Goal: Task Accomplishment & Management: Use online tool/utility

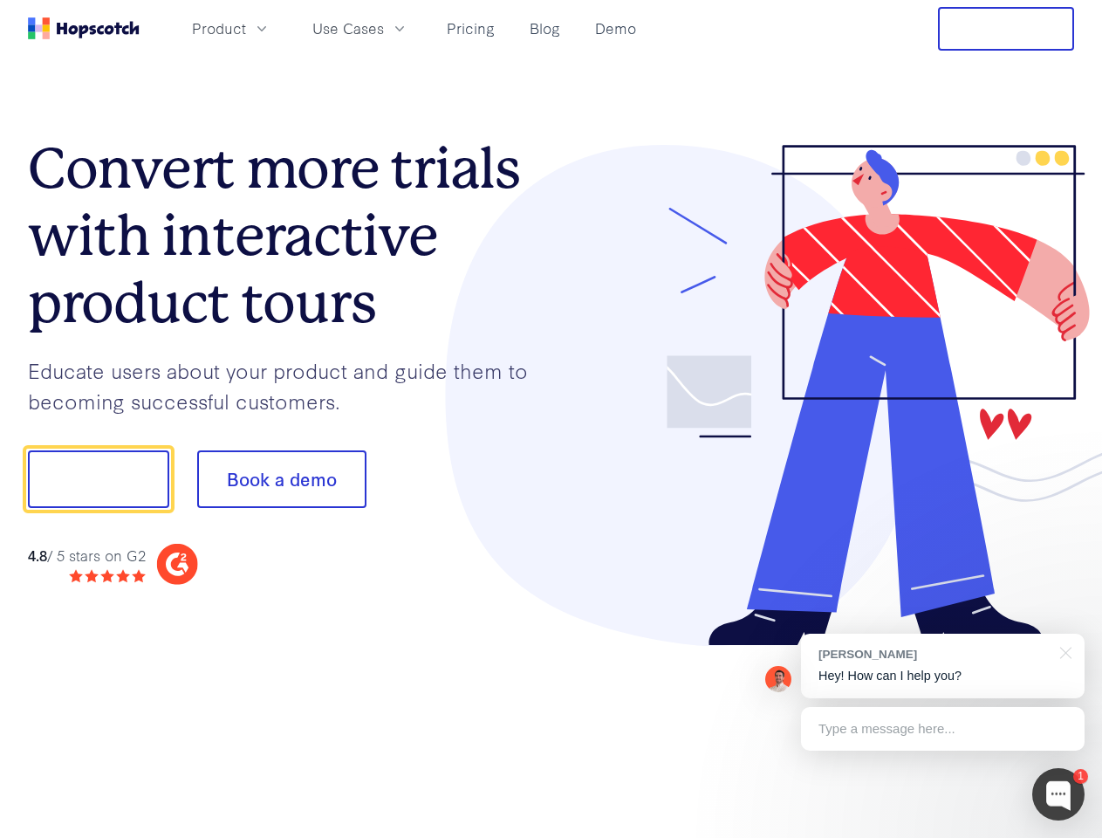
click at [551, 419] on div at bounding box center [813, 396] width 524 height 502
click at [246, 28] on span "Product" at bounding box center [219, 28] width 54 height 22
click at [384, 28] on span "Use Cases" at bounding box center [348, 28] width 72 height 22
click at [1006, 29] on button "Free Trial" at bounding box center [1006, 29] width 136 height 44
click at [98, 479] on button "Show me!" at bounding box center [98, 479] width 141 height 58
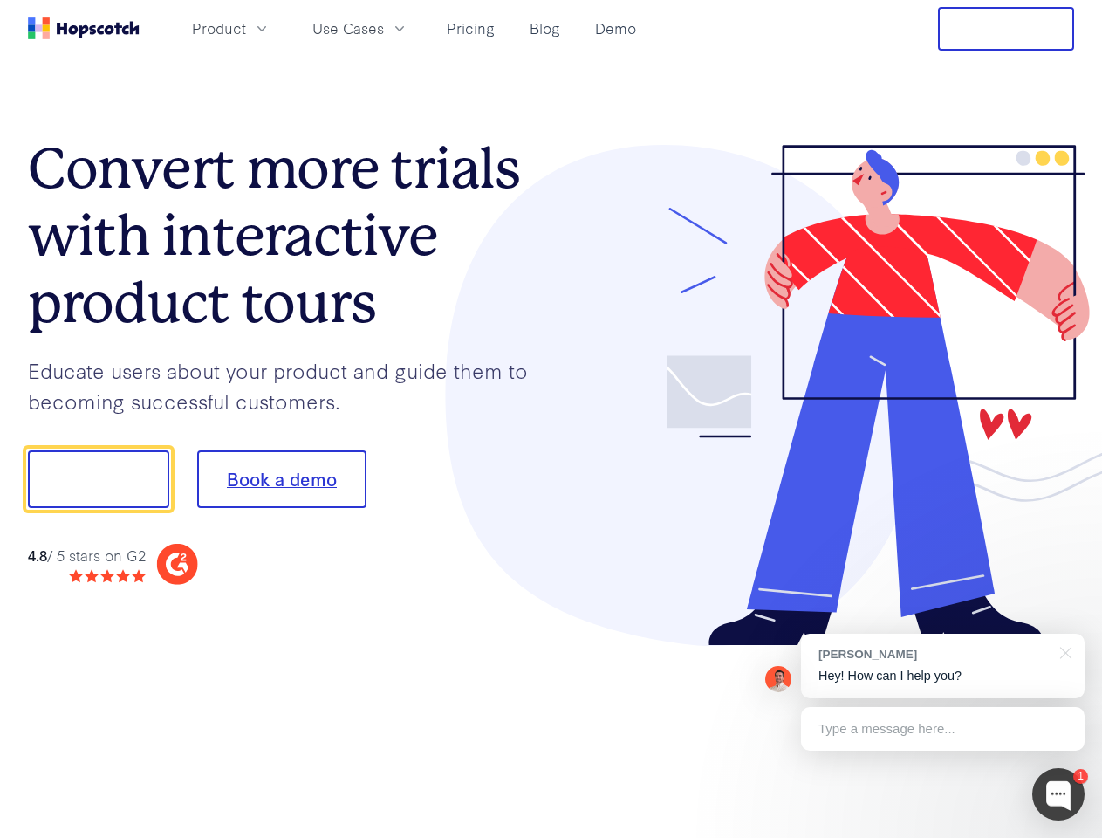
click at [281, 479] on button "Book a demo" at bounding box center [281, 479] width 169 height 58
click at [1058, 794] on div at bounding box center [1058, 794] width 52 height 52
click at [942, 666] on div "[PERSON_NAME] Hey! How can I help you?" at bounding box center [943, 665] width 284 height 65
click at [1063, 651] on div at bounding box center [920, 477] width 327 height 582
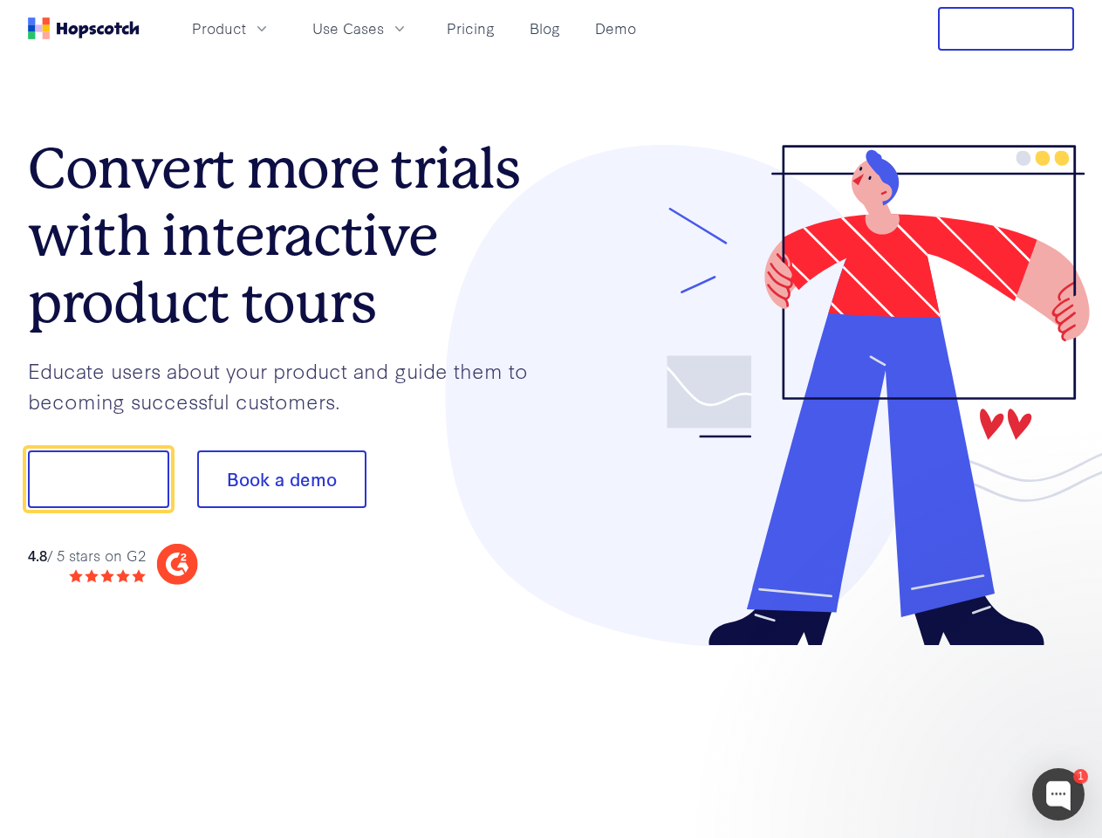
click at [942, 729] on div at bounding box center [920, 477] width 327 height 582
